Goal: Find specific page/section: Find specific page/section

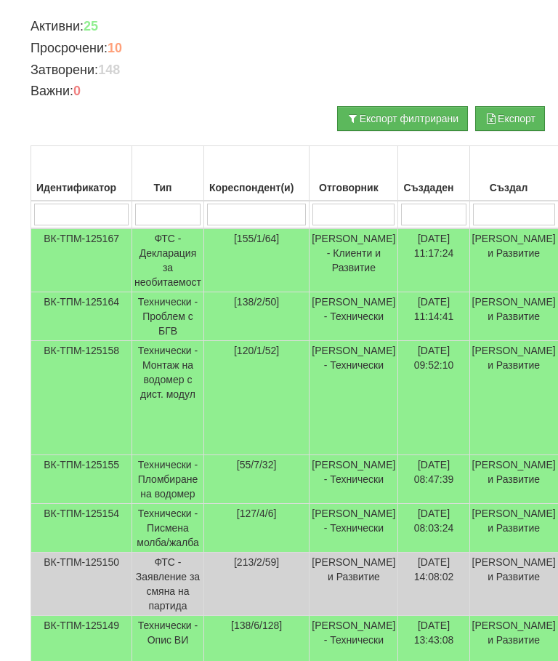
scroll to position [233, 0]
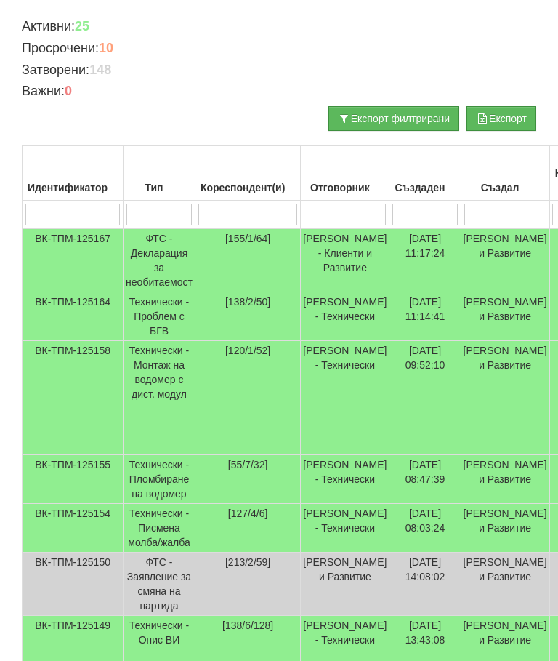
click at [145, 543] on td "Технически - Писмена молба/жалба" at bounding box center [160, 528] width 72 height 49
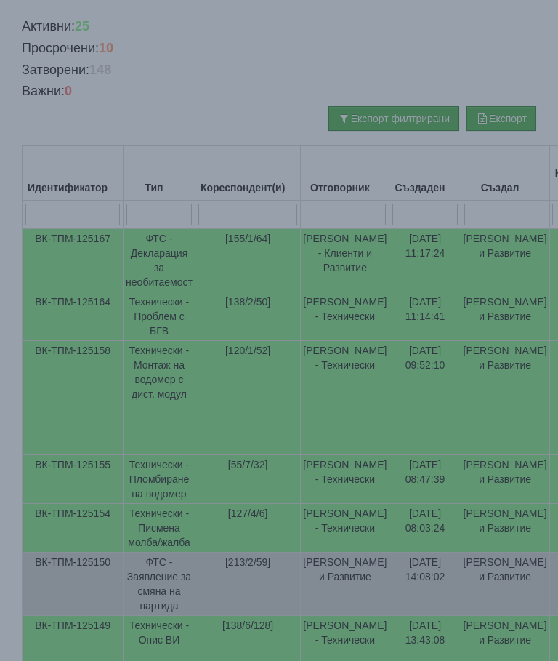
select select "10"
select select "1"
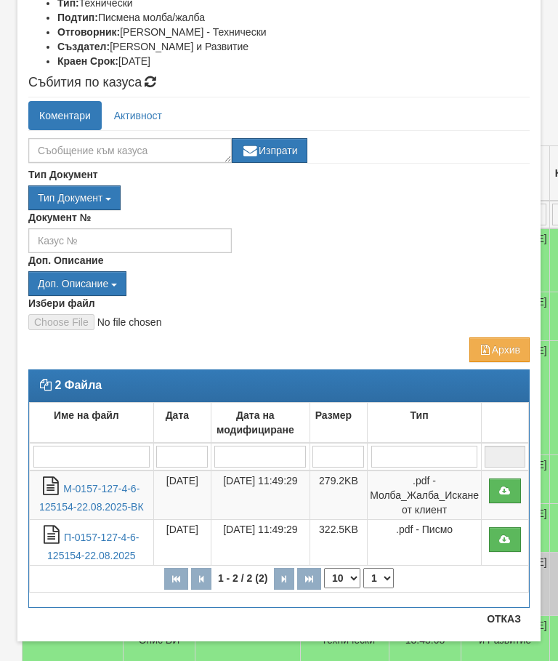
scroll to position [198, 0]
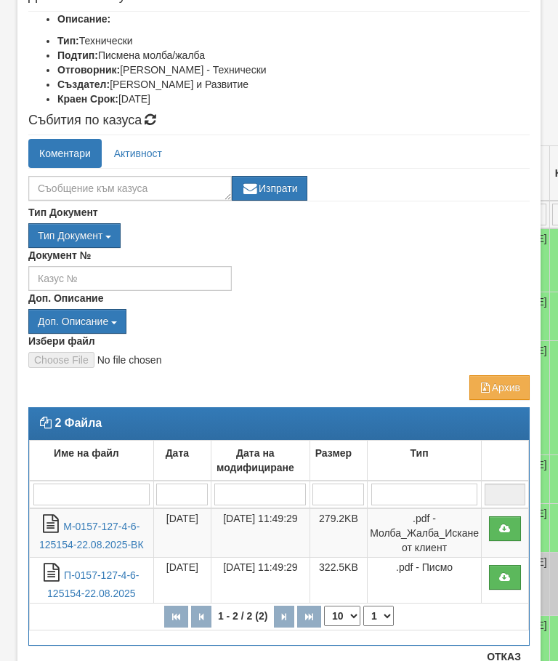
click at [403, 249] on div "Документ №" at bounding box center [279, 269] width 524 height 43
click at [71, 528] on link "М-0157-127-4-6-125154-22.08.2025-ВК" at bounding box center [91, 536] width 105 height 30
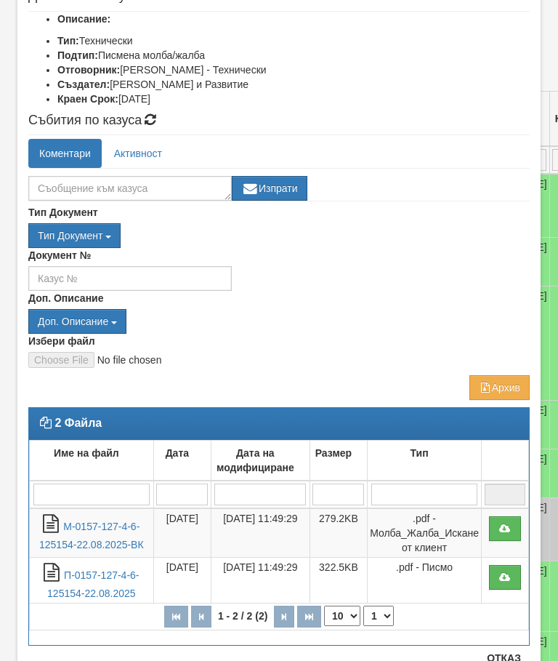
click at [107, 576] on link "П-0157-127-4-6-125154-22.08.2025" at bounding box center [93, 584] width 92 height 30
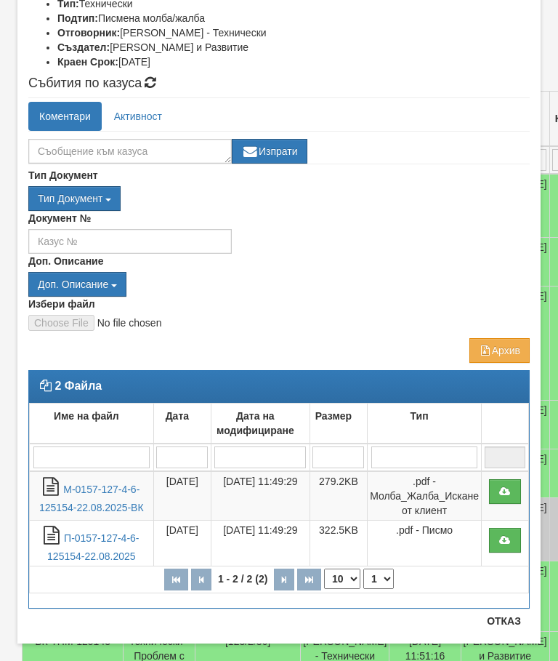
scroll to position [236, 0]
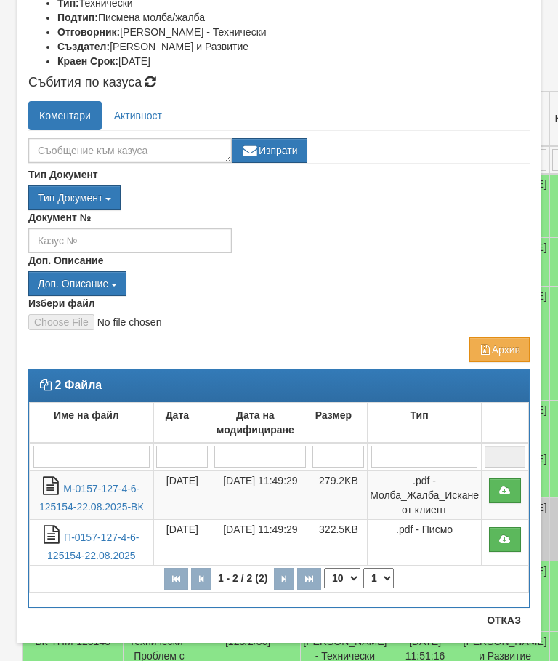
click at [451, 190] on div "Тип Документ П М ЗСП ОК СМПТ КПК ППО КПА КПАПО КПАСО ППА ПВЕВ Д" at bounding box center [279, 197] width 502 height 25
click at [433, 253] on div "Доп. Описание Доп. Описание вод оп псщ хвои псщ.reecl хвои.reecl ВК ИК ПДО ДОРК…" at bounding box center [279, 274] width 502 height 43
click at [81, 550] on link "П-0157-127-4-6-125154-22.08.2025" at bounding box center [93, 547] width 92 height 30
click at [508, 621] on button "Отказ" at bounding box center [504, 620] width 52 height 23
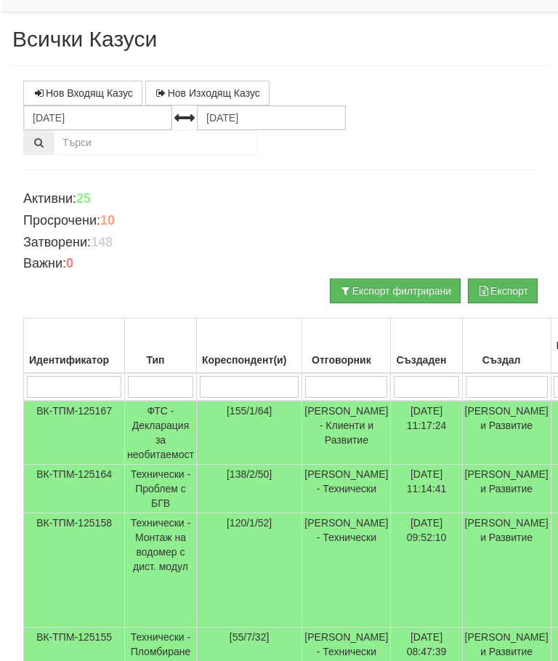
scroll to position [0, 0]
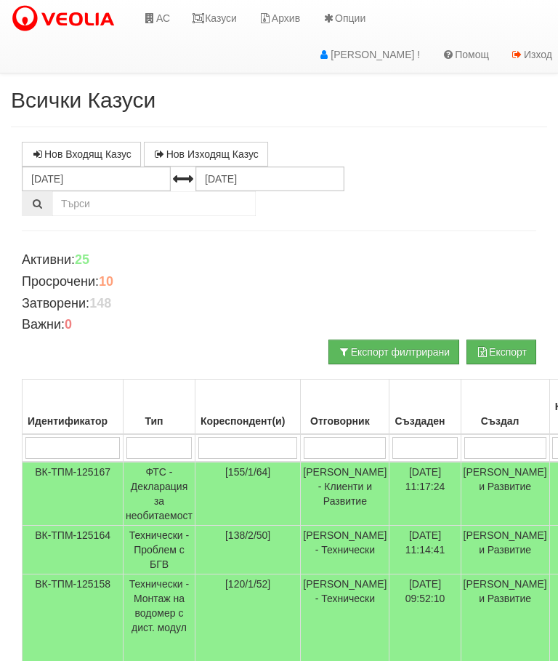
click at [219, 28] on link "Казуси" at bounding box center [214, 18] width 67 height 36
click at [218, 17] on link "Казуси" at bounding box center [214, 18] width 67 height 36
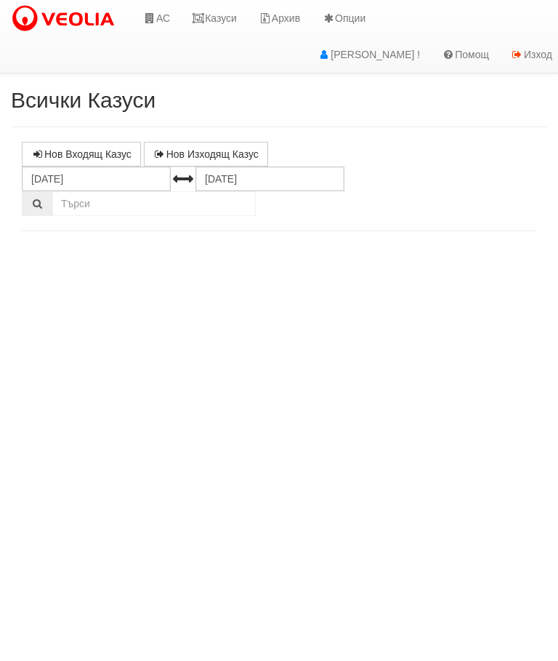
select select "10"
select select "1"
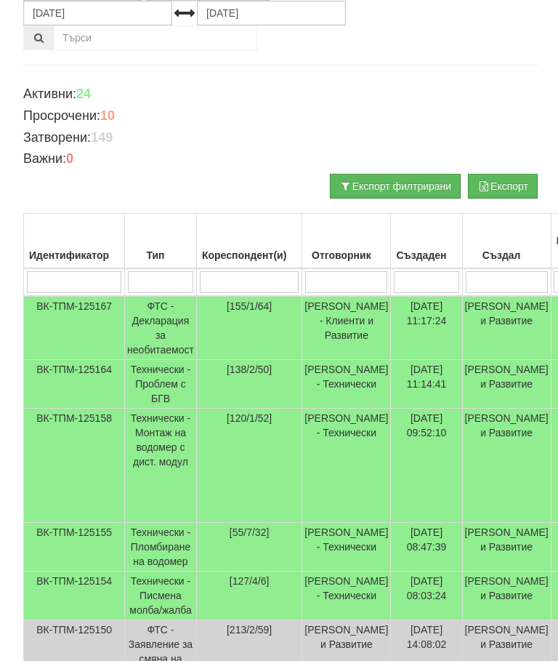
scroll to position [167, 0]
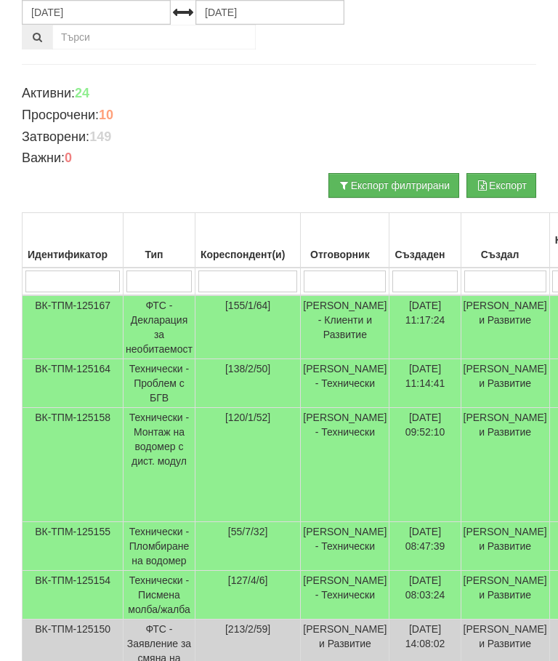
click at [333, 284] on input "search" at bounding box center [345, 281] width 82 height 22
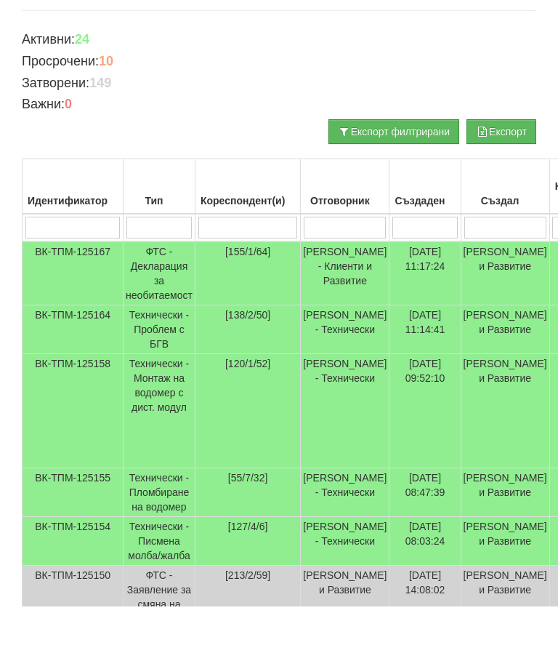
type input "С"
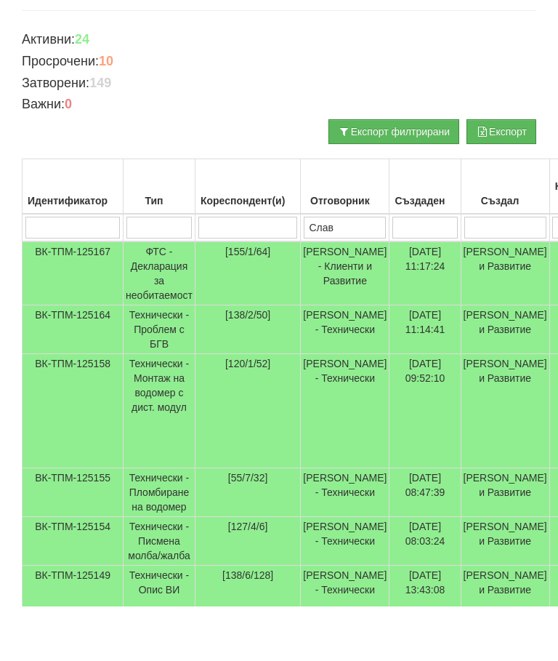
type input "Слави"
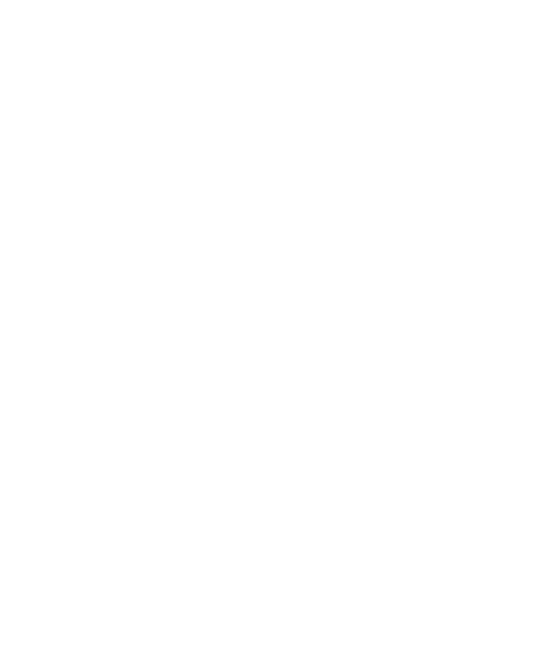
scroll to position [75, 570]
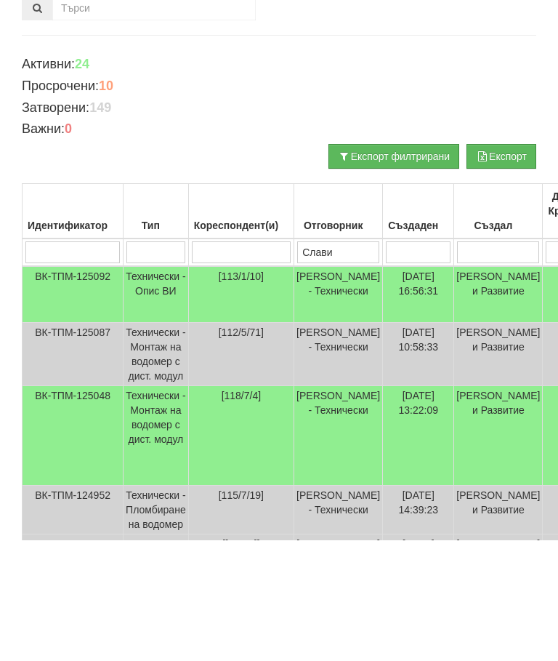
type input "Слави"
click at [150, 387] on td "Технически - Опис ВИ" at bounding box center [156, 415] width 65 height 57
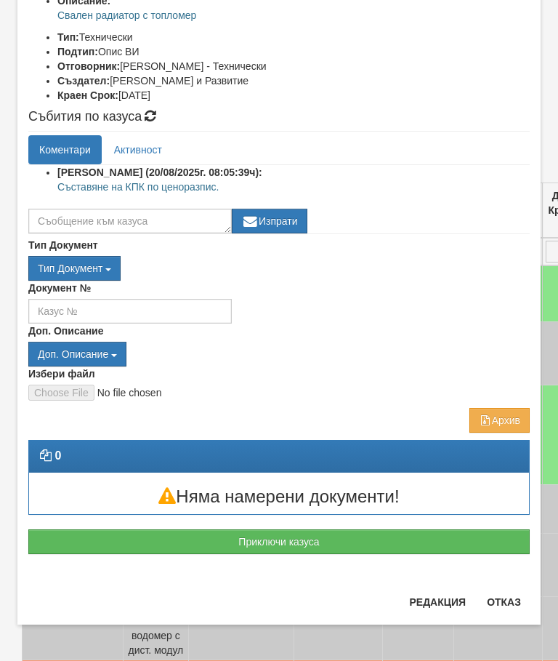
scroll to position [202, 0]
click at [513, 600] on button "Отказ" at bounding box center [504, 601] width 52 height 23
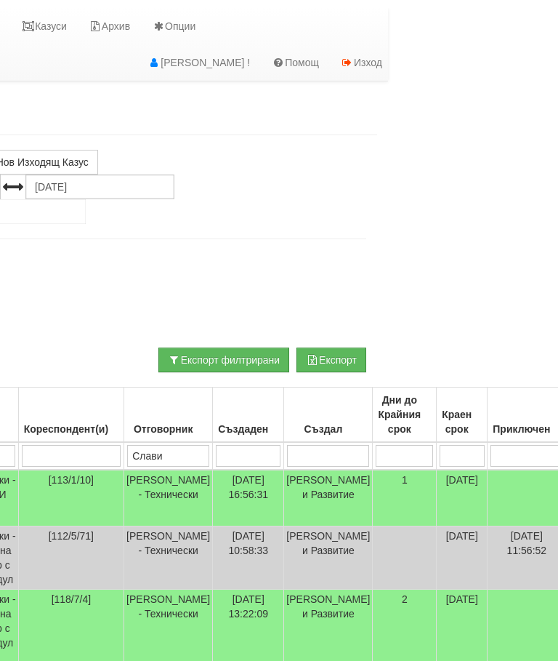
scroll to position [0, 0]
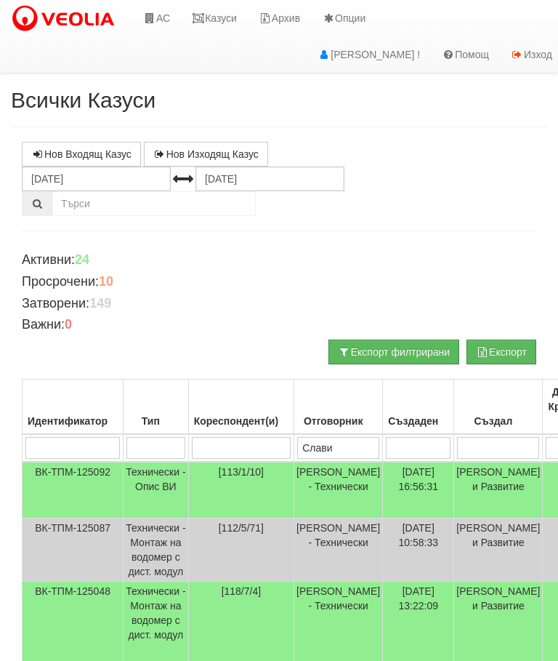
click at [224, 19] on link "Казуси" at bounding box center [214, 18] width 67 height 36
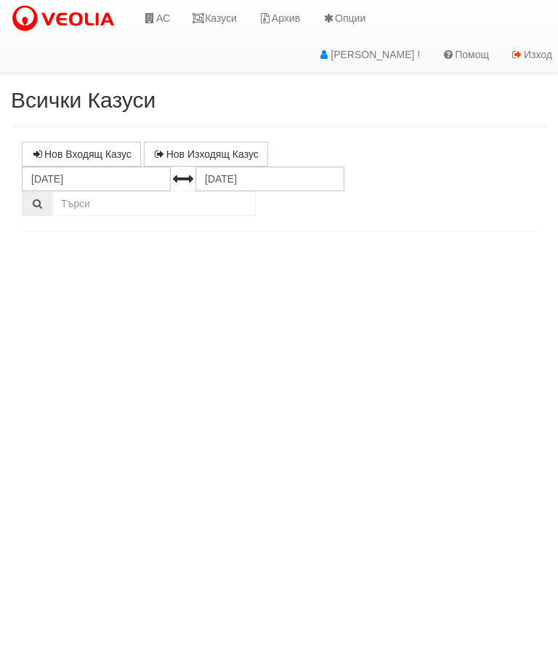
select select "10"
select select "1"
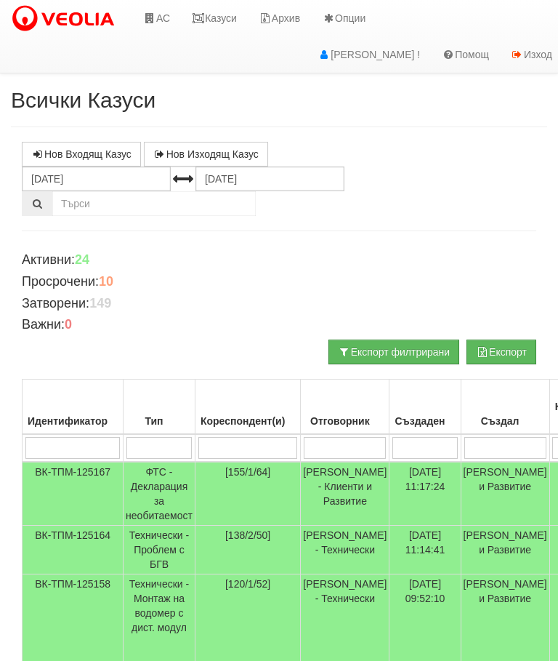
click at [222, 18] on link "Казуси" at bounding box center [214, 18] width 67 height 36
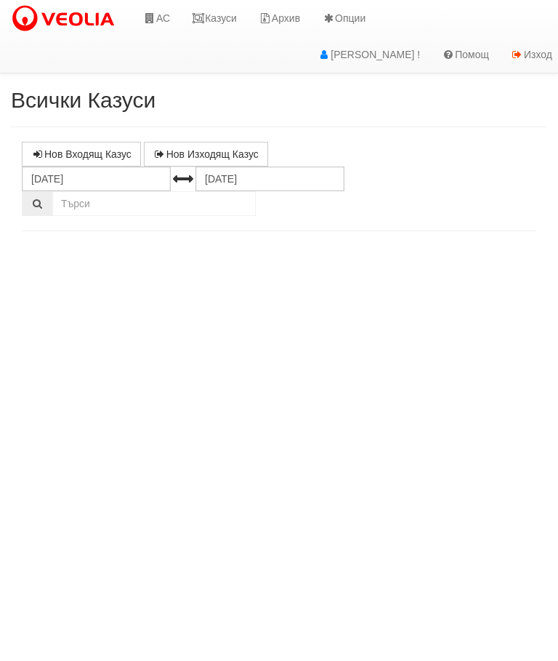
select select "10"
select select "1"
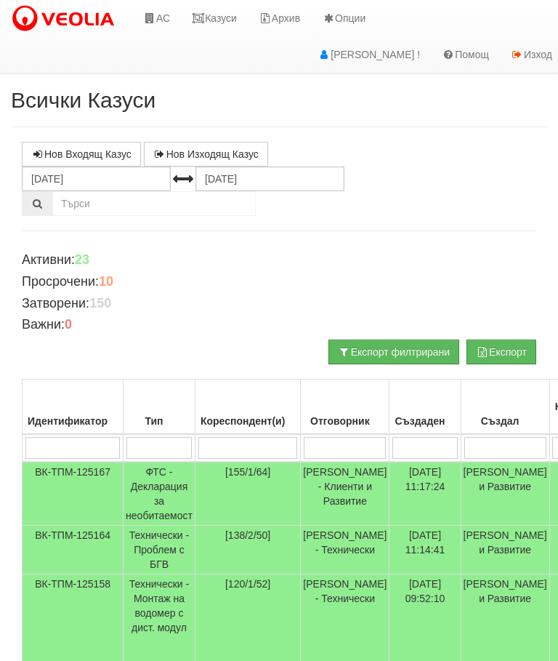
click at [225, 16] on link "Казуси" at bounding box center [214, 18] width 67 height 36
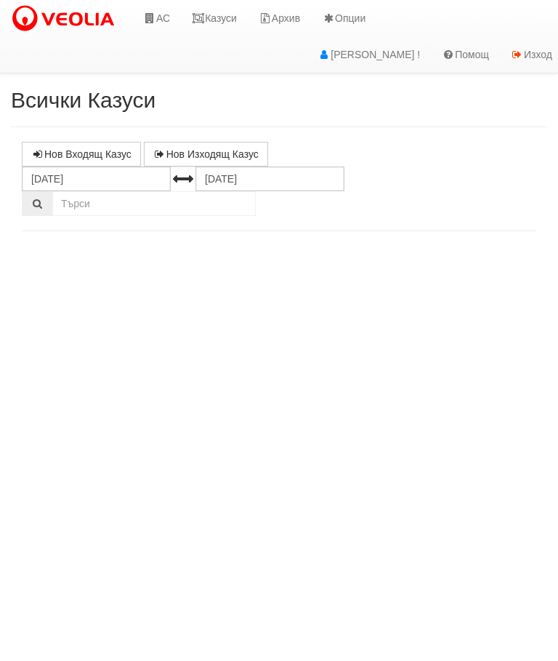
select select "10"
select select "1"
